Goal: Information Seeking & Learning: Understand process/instructions

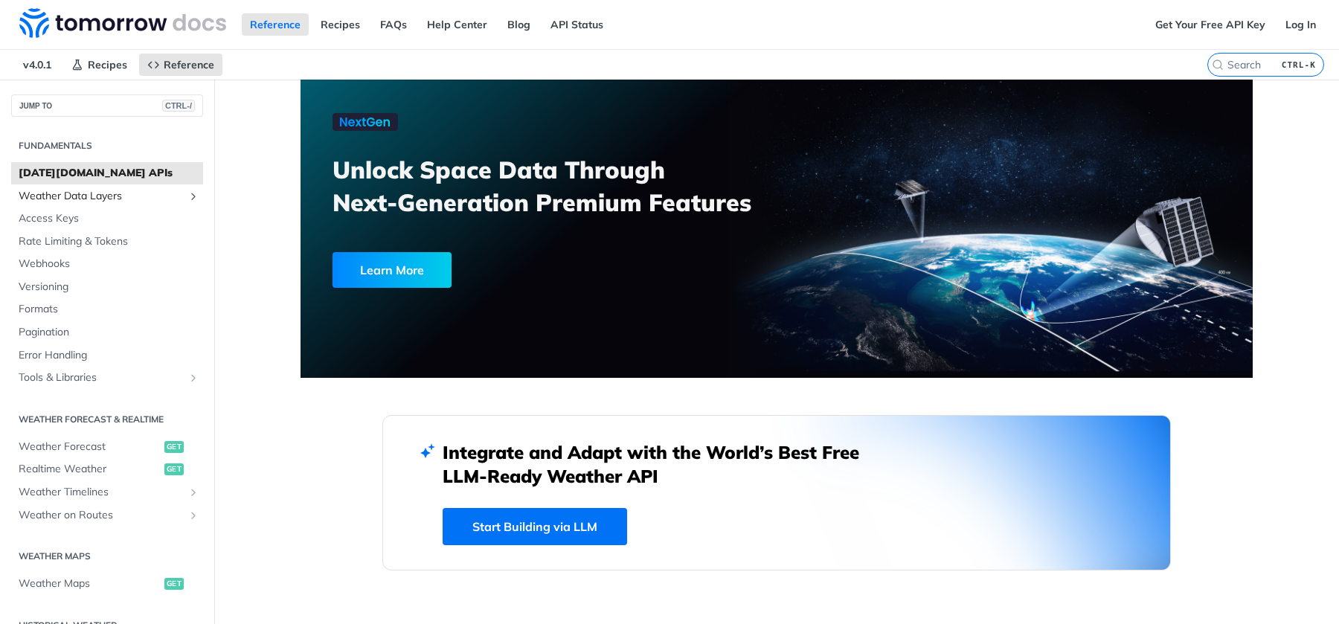
click at [90, 196] on span "Weather Data Layers" at bounding box center [101, 196] width 165 height 15
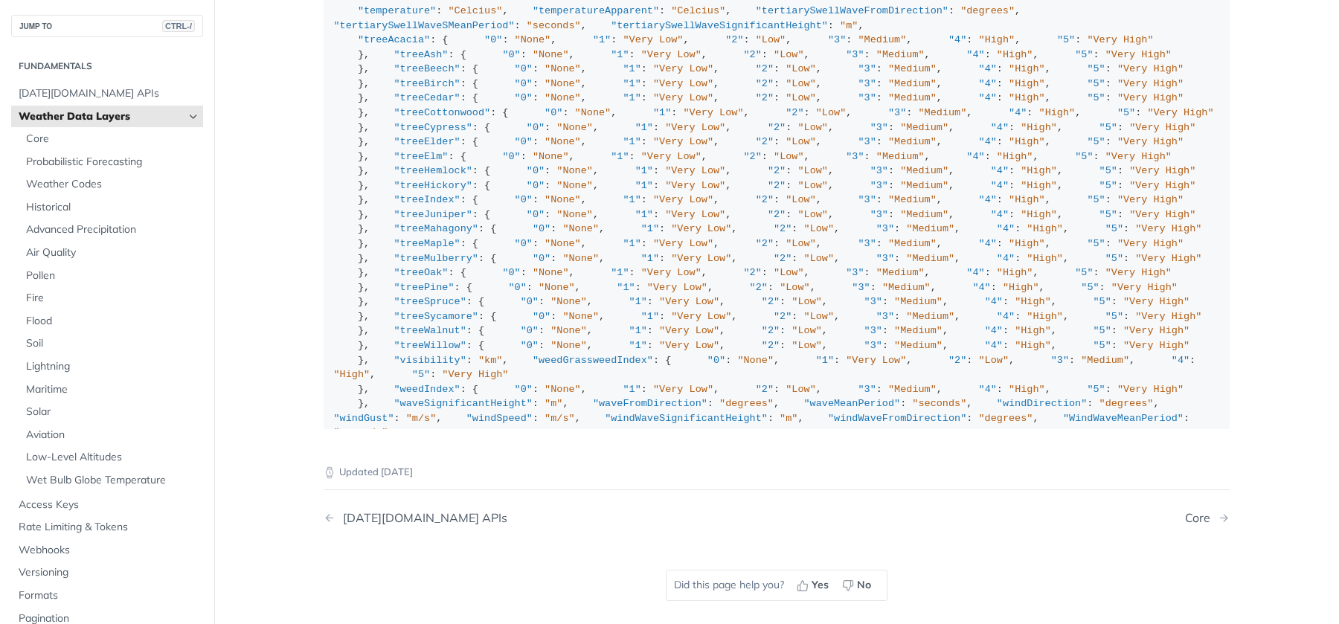
scroll to position [1928, 0]
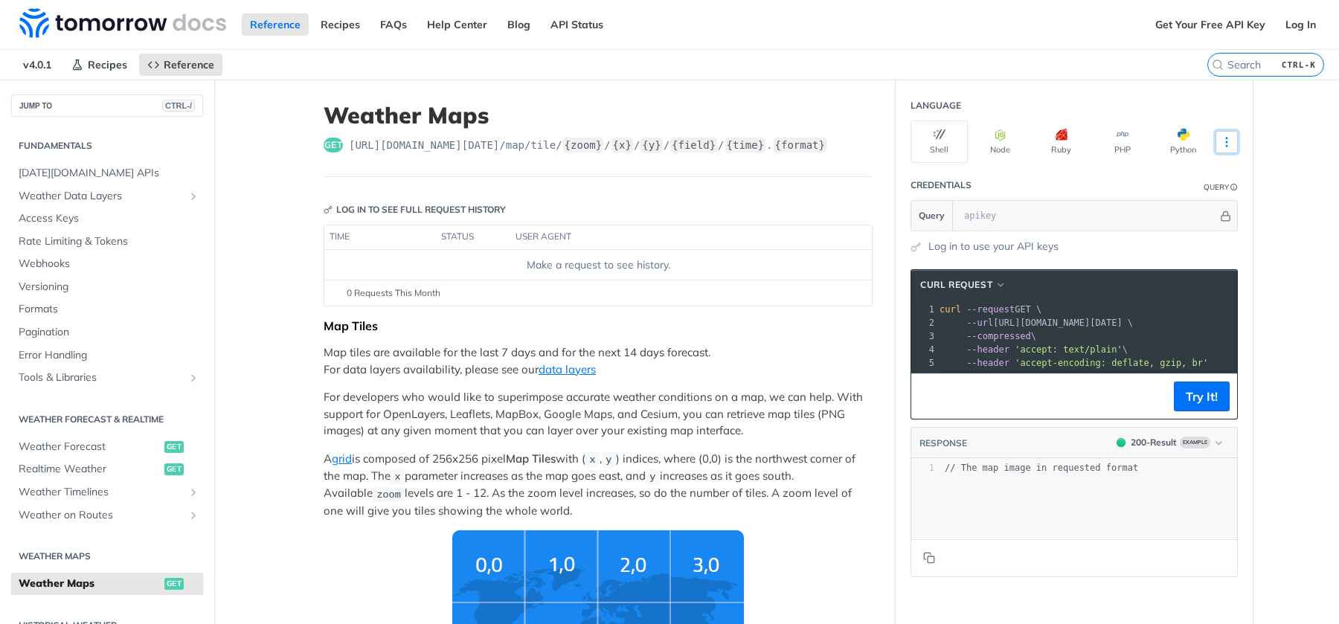
click at [1226, 138] on icon "More ellipsis" at bounding box center [1226, 142] width 1 height 9
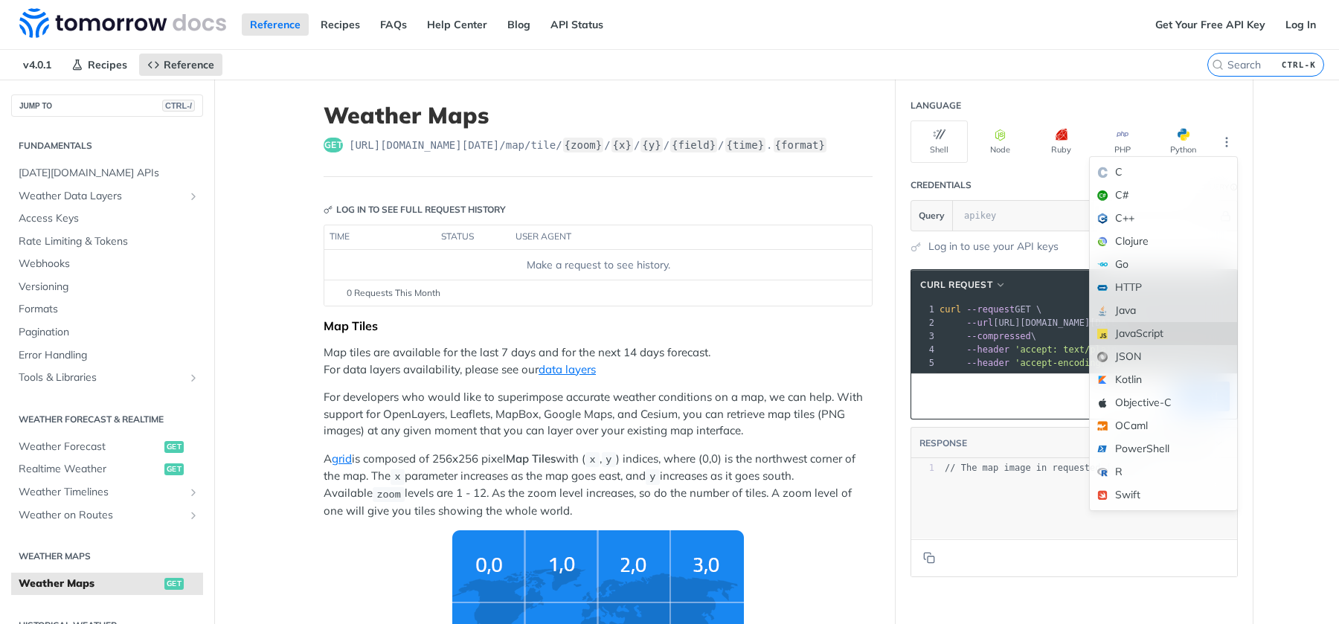
click at [1121, 336] on div "JavaScript" at bounding box center [1163, 333] width 147 height 23
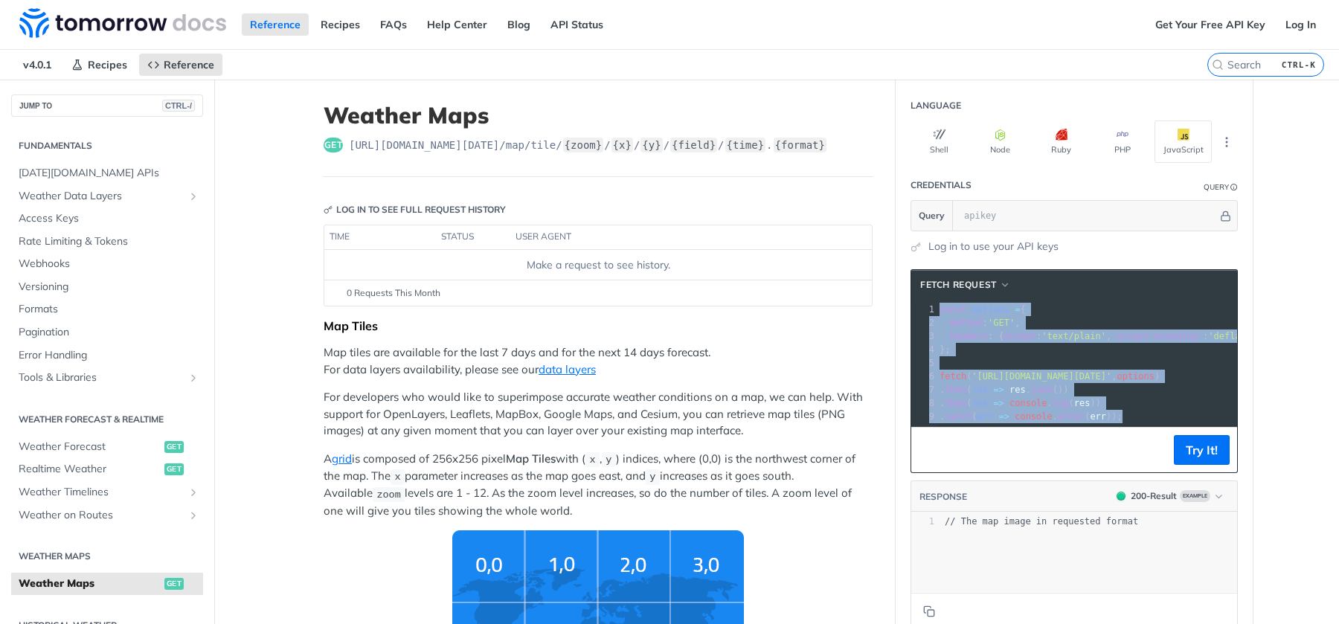
drag, startPoint x: 931, startPoint y: 310, endPoint x: 1149, endPoint y: 428, distance: 248.0
click at [1149, 426] on div "xxxxxxxxxx 1 const options = { 2 method : 'GET' , 3 headers : { accept : 'text/…" at bounding box center [1074, 363] width 326 height 126
copy div "const options = { 2 method : 'GET' , 3 headers : { accept : 'text/plain' , 'acc…"
click at [944, 143] on button "Shell" at bounding box center [939, 142] width 57 height 42
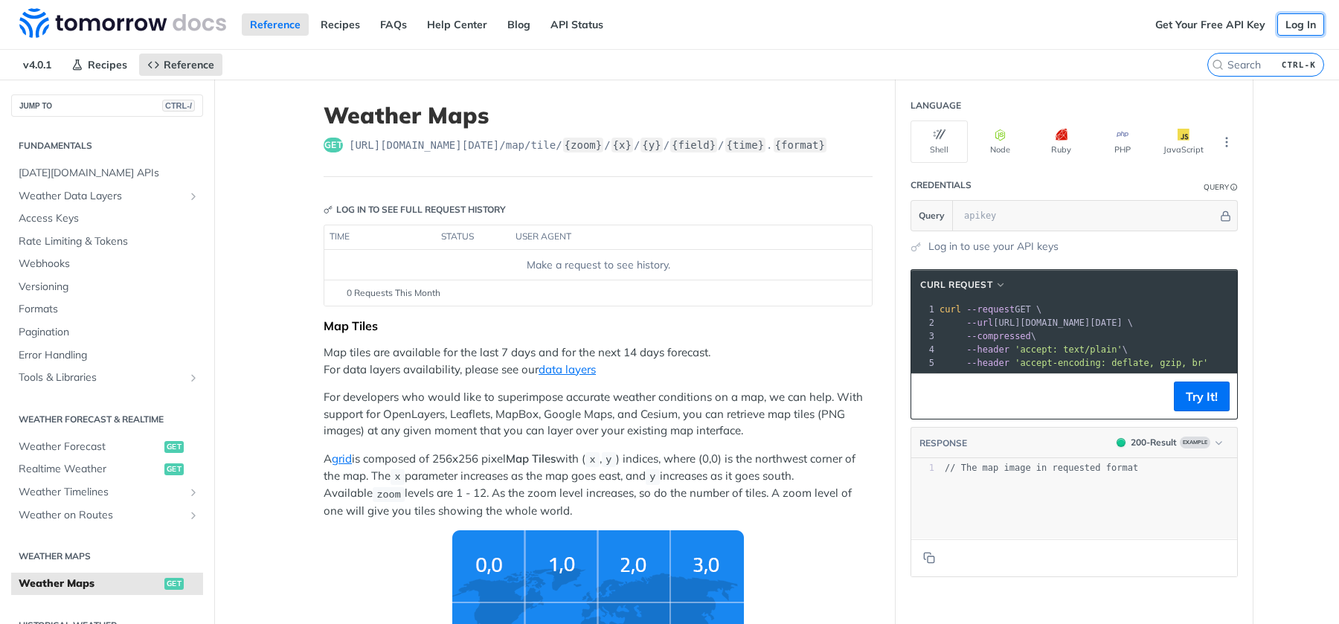
click at [1291, 25] on link "Log In" at bounding box center [1301, 24] width 47 height 22
drag, startPoint x: 988, startPoint y: 321, endPoint x: 1243, endPoint y: 319, distance: 255.2
click at [1243, 319] on section "cURL Request xxxxxxxxxx 1 curl --request GET \ 2 --url https://api.tomorrow.io/…" at bounding box center [1074, 423] width 357 height 338
click at [1280, 24] on link "Log In" at bounding box center [1301, 24] width 47 height 22
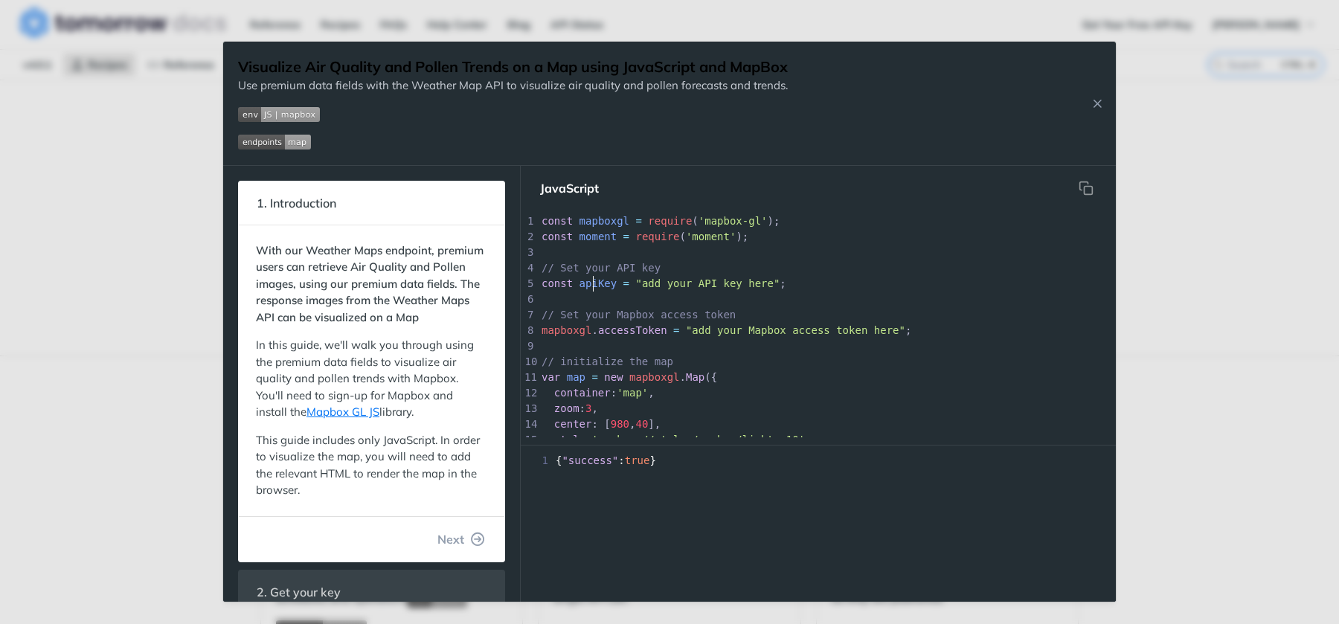
click at [594, 280] on span "apiKey" at bounding box center [599, 284] width 38 height 12
type textarea "apiKey"
click at [594, 280] on div "95 visualizeTrendsOnMap ( pollenFieldsConfig ); 1 const mapboxgl = require ( 'm…" at bounding box center [874, 409] width 670 height 391
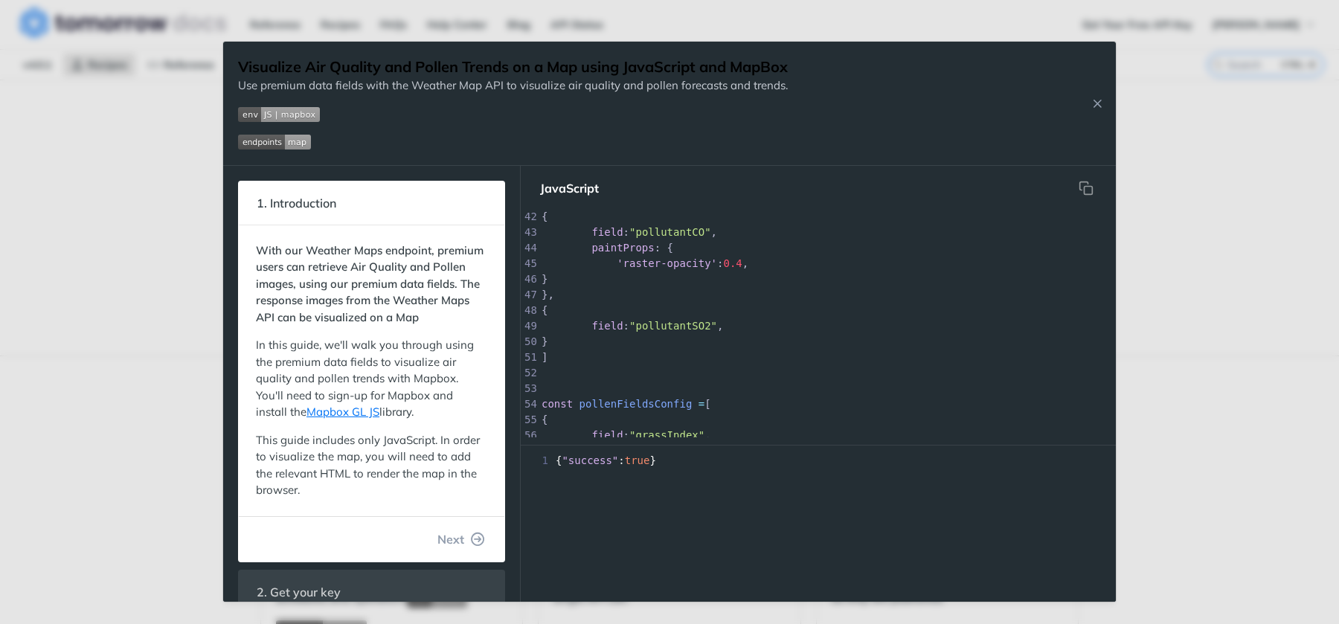
scroll to position [0, 0]
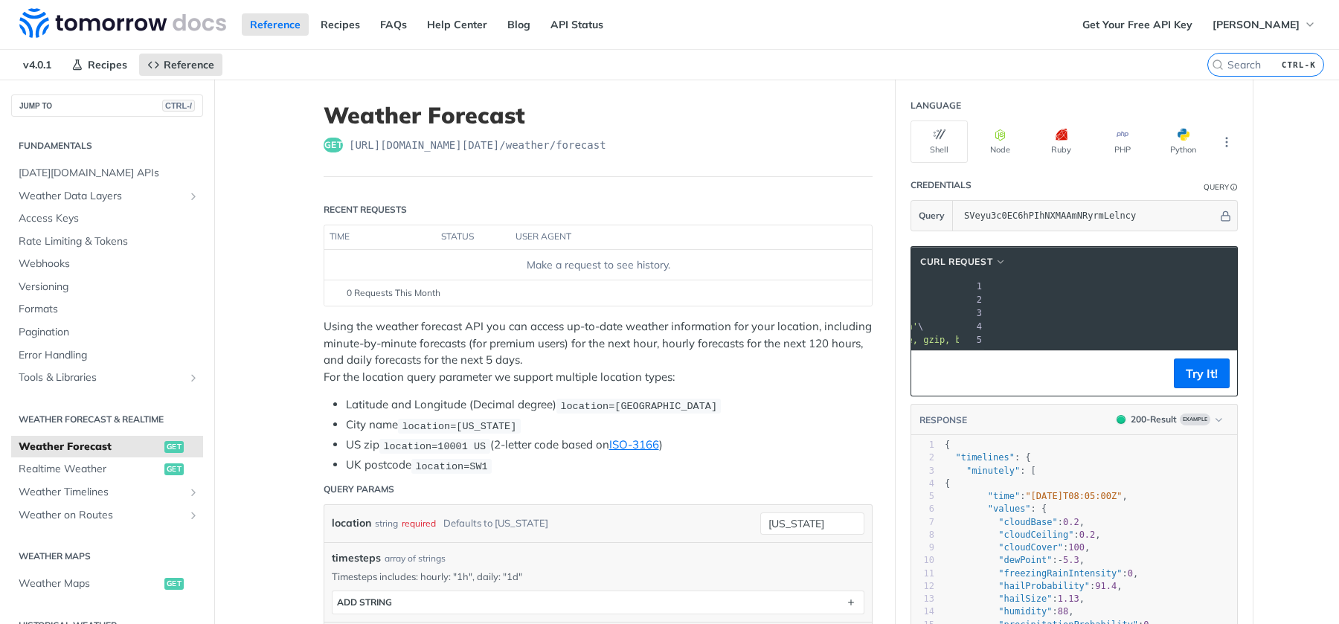
scroll to position [0, 284]
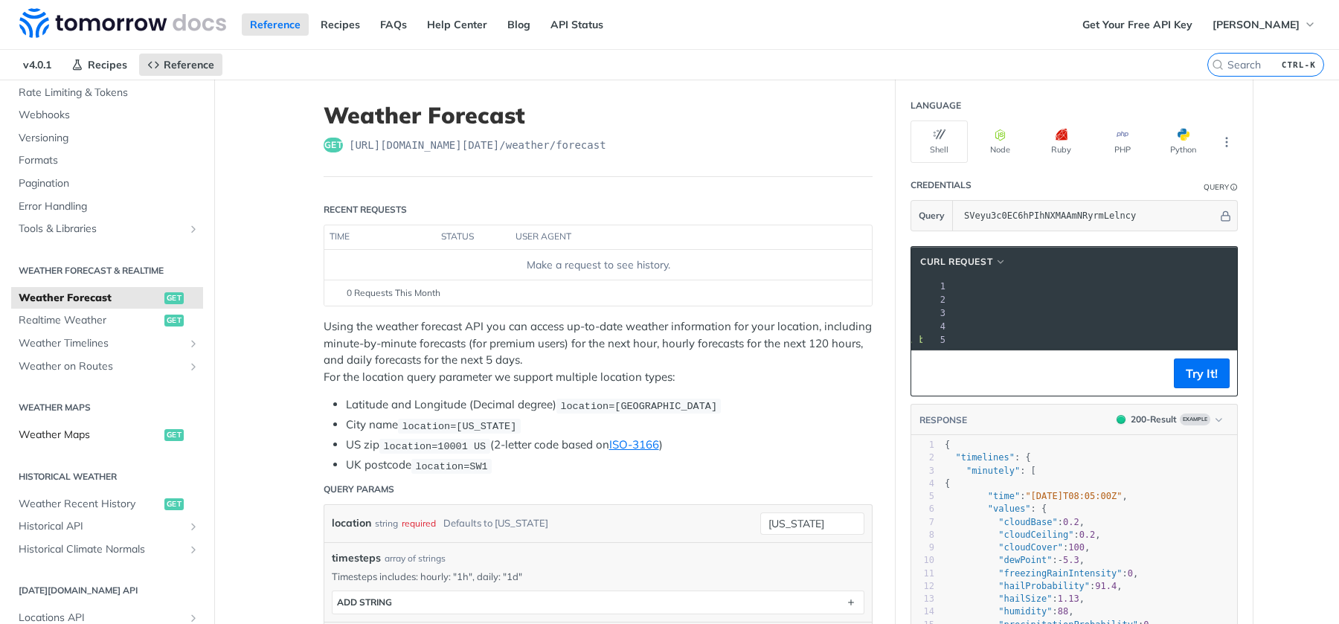
click at [59, 437] on span "Weather Maps" at bounding box center [90, 435] width 142 height 15
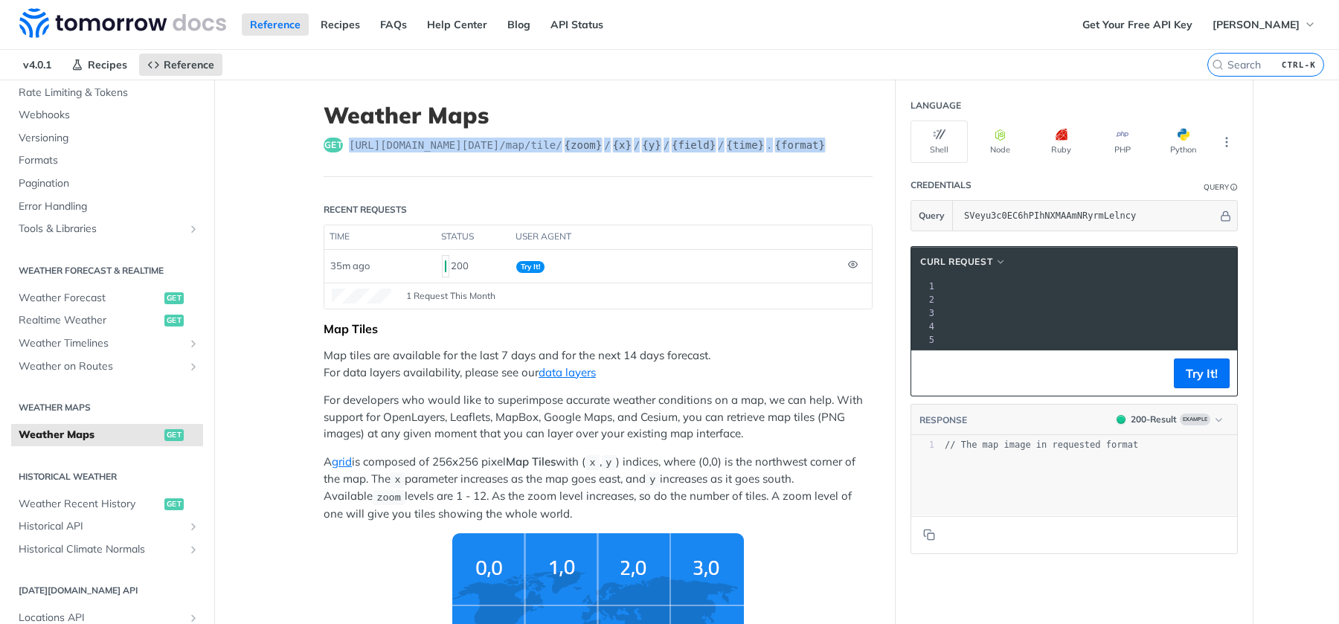
drag, startPoint x: 804, startPoint y: 142, endPoint x: 342, endPoint y: 138, distance: 461.3
click at [342, 138] on div "get https://api.tomorrow.io/v4 /map/tile/ {zoom} / {x} / {y} / {field} / {time}…" at bounding box center [598, 145] width 549 height 15
copy span "https://api.tomorrow.io/v4 /map/tile/ {zoom} / {x} / {y} / {field} / {time} . {…"
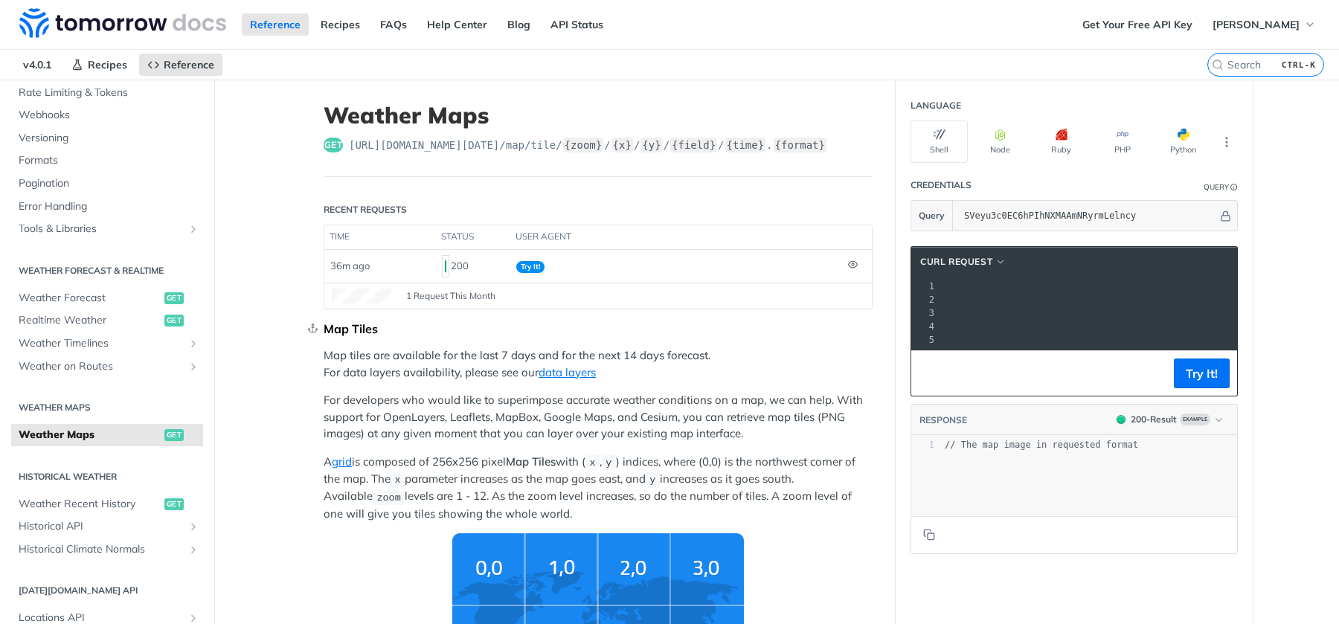
click at [728, 327] on div "Map Tiles" at bounding box center [598, 328] width 549 height 15
click at [1083, 304] on pre "--url 'https://api.tomorrow.io/v4/map/tile/5/2/3/precipitationIntensity/now.png…" at bounding box center [967, 299] width 629 height 13
copy span "SVeyu3c0EC6hPIhNXMAAmNRyrmLelncy"
click at [1248, 19] on span "[PERSON_NAME]" at bounding box center [1256, 24] width 87 height 13
click at [1304, 22] on icon "button" at bounding box center [1310, 25] width 12 height 12
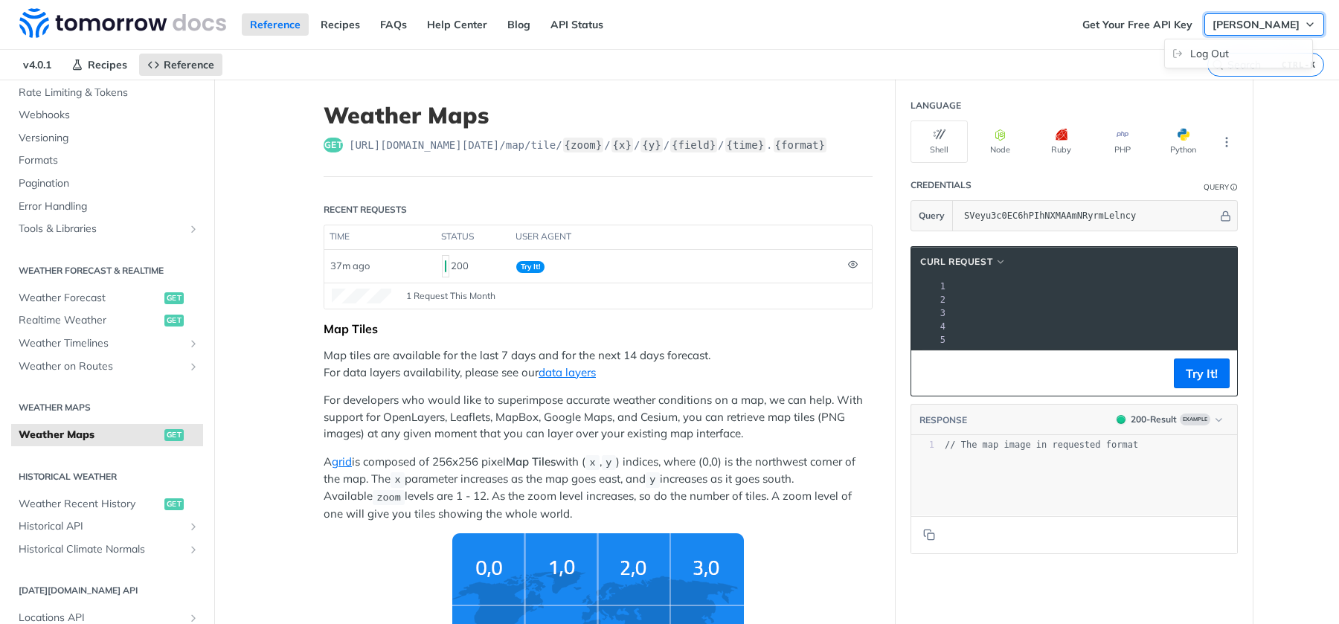
click at [1304, 22] on icon "button" at bounding box center [1310, 25] width 12 height 12
click at [98, 93] on span "Rate Limiting & Tokens" at bounding box center [109, 93] width 181 height 15
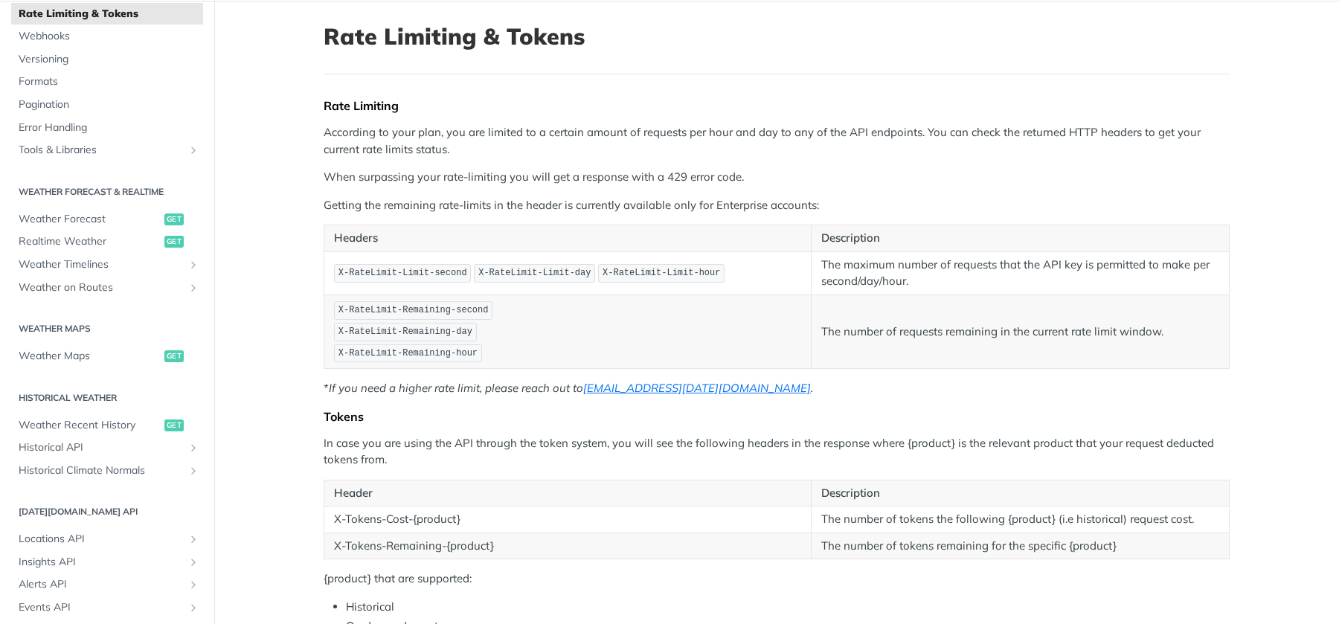
scroll to position [74, 0]
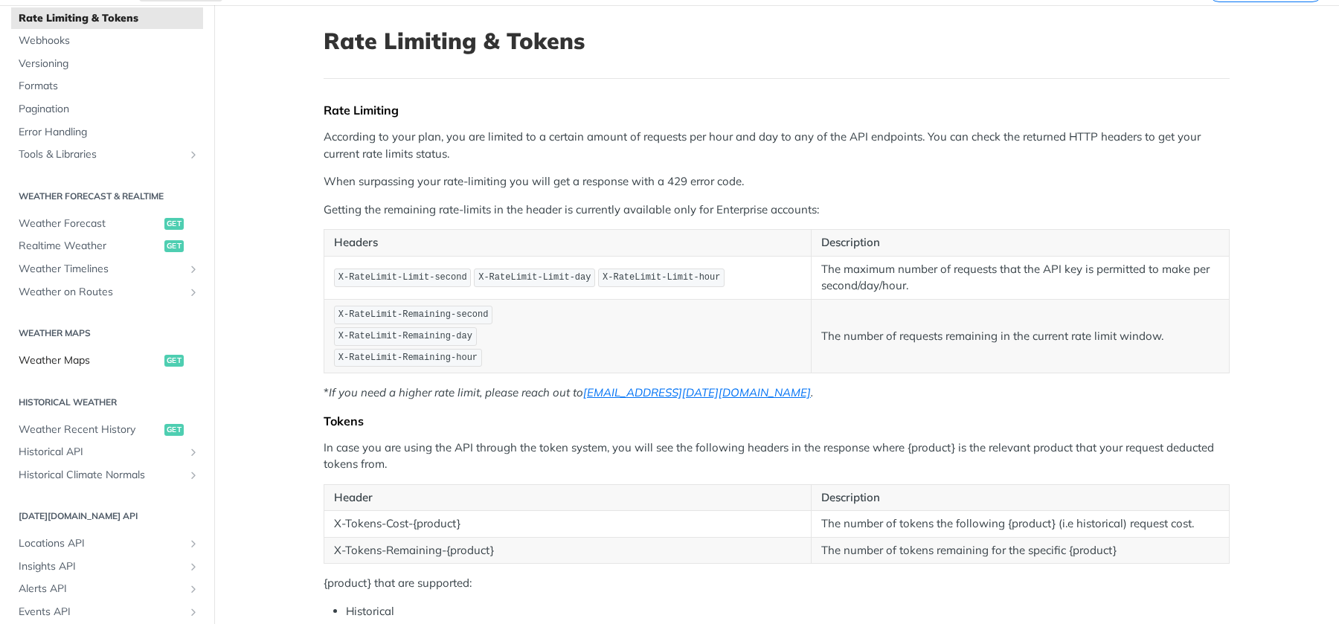
click at [56, 362] on span "Weather Maps" at bounding box center [90, 360] width 142 height 15
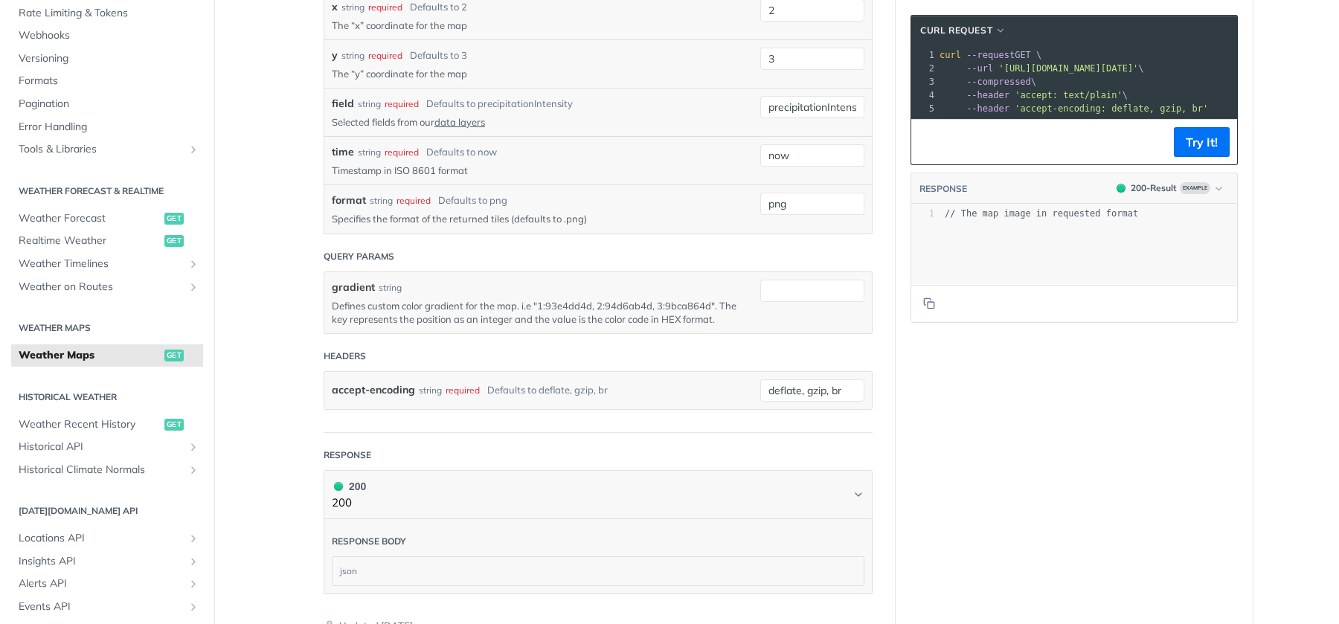
scroll to position [1711, 0]
click at [1190, 150] on button "Try It!" at bounding box center [1202, 142] width 56 height 30
